Goal: Find specific page/section: Find specific page/section

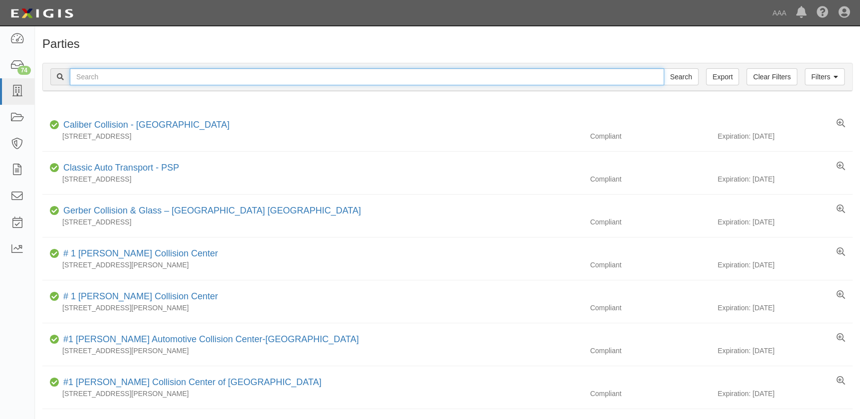
click at [206, 78] on input "text" at bounding box center [367, 76] width 594 height 17
type input "j.a.s."
click at [663, 68] on input "Search" at bounding box center [680, 76] width 35 height 17
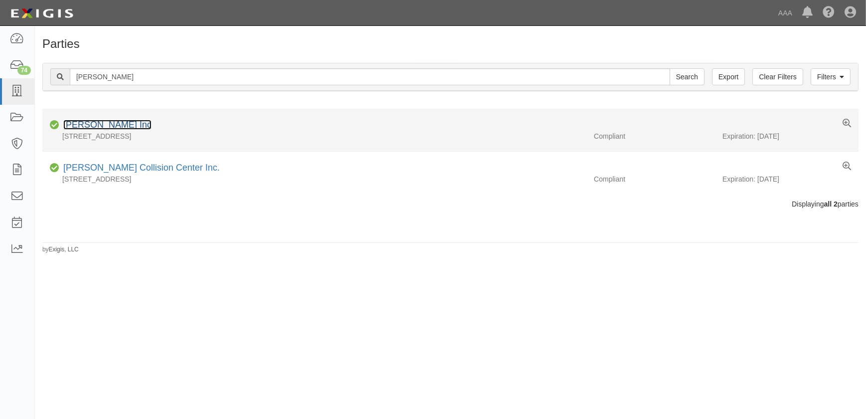
click at [87, 121] on link "[PERSON_NAME] Inc" at bounding box center [107, 125] width 88 height 10
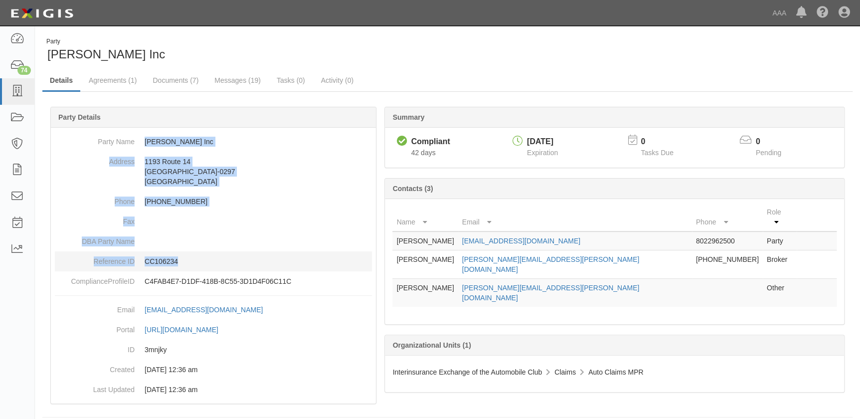
drag, startPoint x: 145, startPoint y: 143, endPoint x: 205, endPoint y: 260, distance: 131.3
click at [205, 260] on dl "Party Name [PERSON_NAME] Inc Address [STREET_ADDRESS][PHONE_NUMBER] Phone [PHON…" at bounding box center [213, 211] width 317 height 159
copy dl "J.A.S. Inc Address 1193 Route 14 White River Junction, VT 05001-0297 United Sta…"
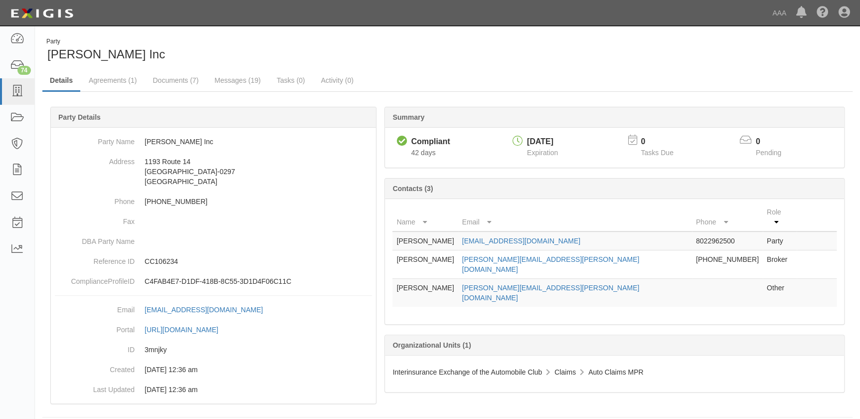
click at [164, 53] on div "Party J.A.S. Inc" at bounding box center [241, 49] width 398 height 25
click at [19, 95] on icon at bounding box center [17, 91] width 14 height 11
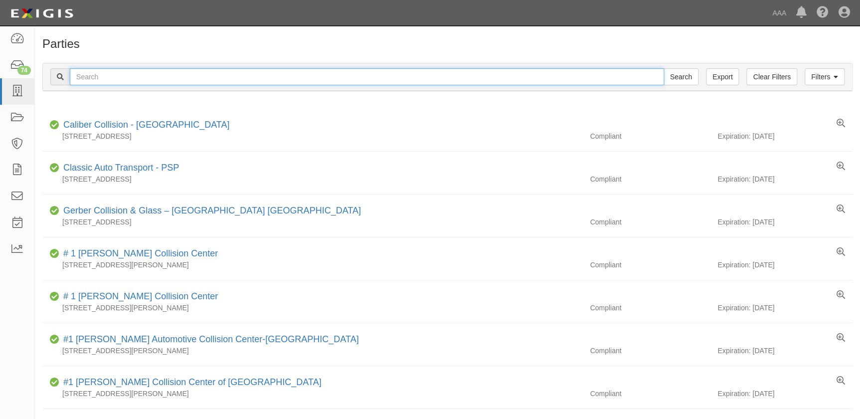
drag, startPoint x: 0, startPoint y: 0, endPoint x: 176, endPoint y: 79, distance: 193.4
click at [176, 79] on input "text" at bounding box center [367, 76] width 594 height 17
type input "doggett"
click at [663, 68] on input "Search" at bounding box center [680, 76] width 35 height 17
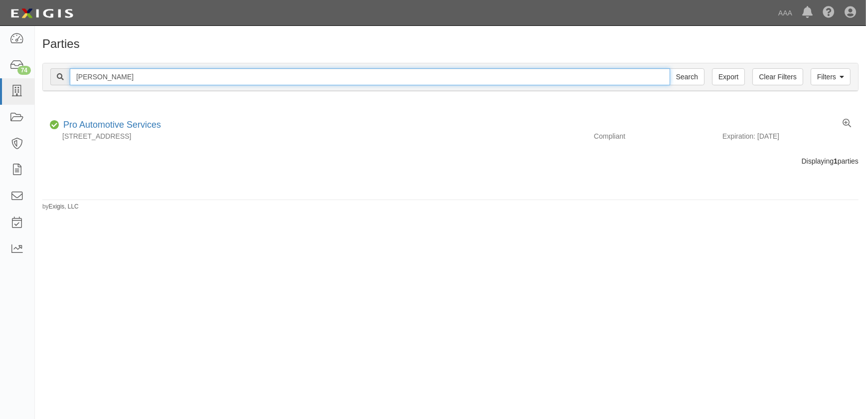
drag, startPoint x: 71, startPoint y: 76, endPoint x: 47, endPoint y: 76, distance: 24.4
click at [47, 76] on div "Filters Clear Filters Export [PERSON_NAME] Search Filters" at bounding box center [450, 76] width 815 height 27
type input "[PERSON_NAME]"
click at [670, 68] on input "Search" at bounding box center [687, 76] width 35 height 17
